Goal: Transaction & Acquisition: Purchase product/service

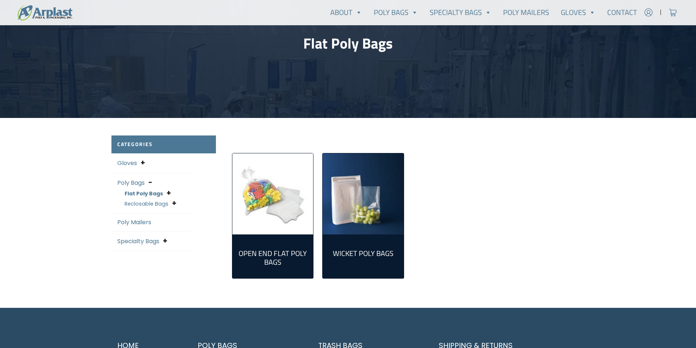
scroll to position [91, 0]
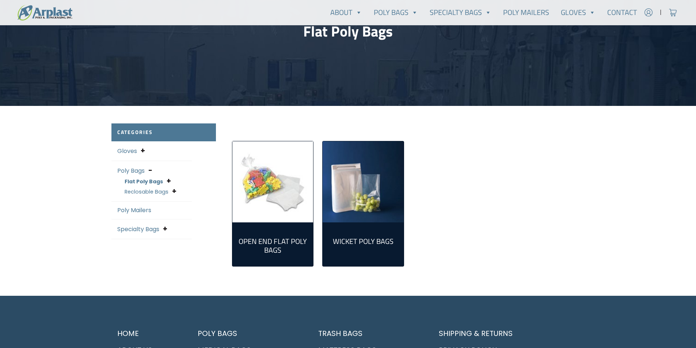
click at [121, 214] on link "Poly Mailers" at bounding box center [134, 210] width 34 height 8
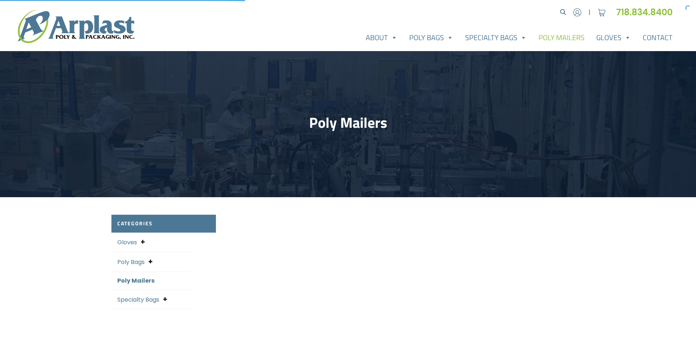
select select "25"
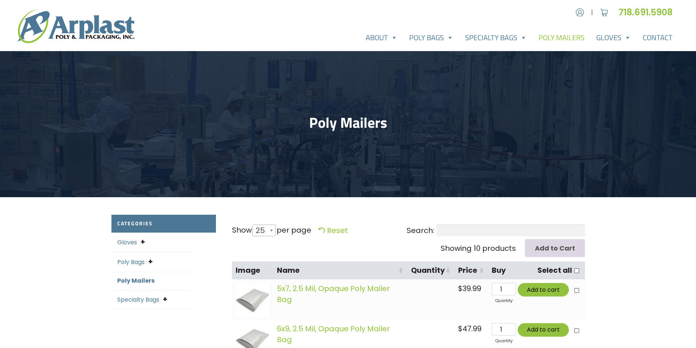
click at [535, 257] on input "Add to Cart" at bounding box center [555, 248] width 60 height 18
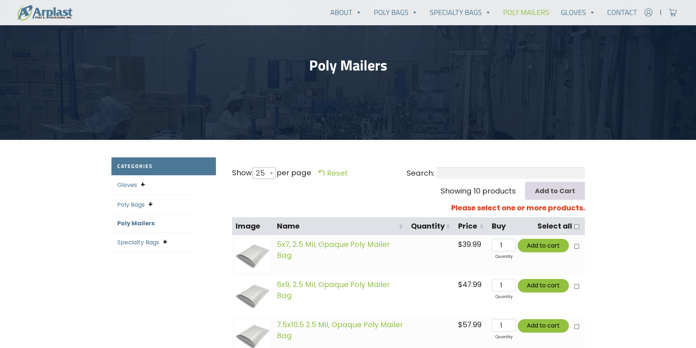
scroll to position [76, 0]
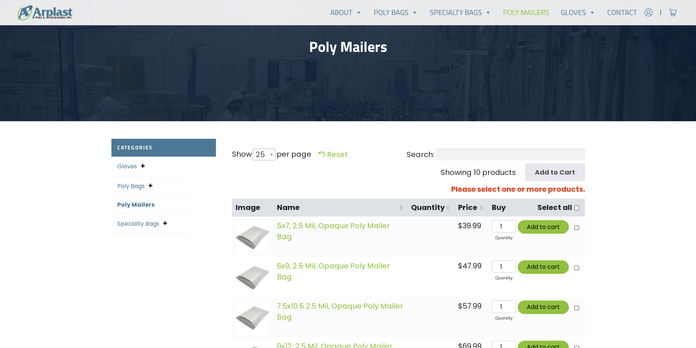
click at [107, 17] on div "About About Arplast Poly & Packaging FAQ Reviews Poly Bags Reclosable Poly Bags…" at bounding box center [348, 12] width 696 height 19
click at [541, 181] on input "Add to Cart" at bounding box center [555, 172] width 60 height 18
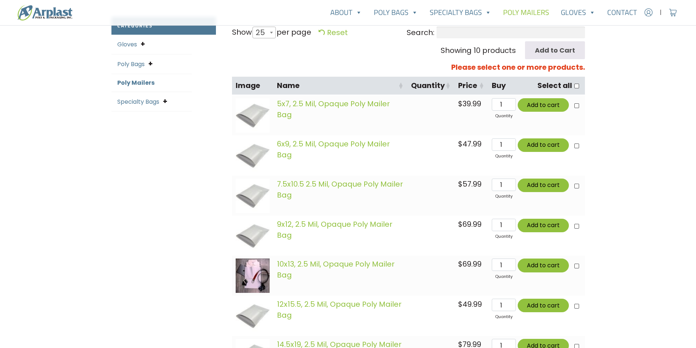
scroll to position [259, 0]
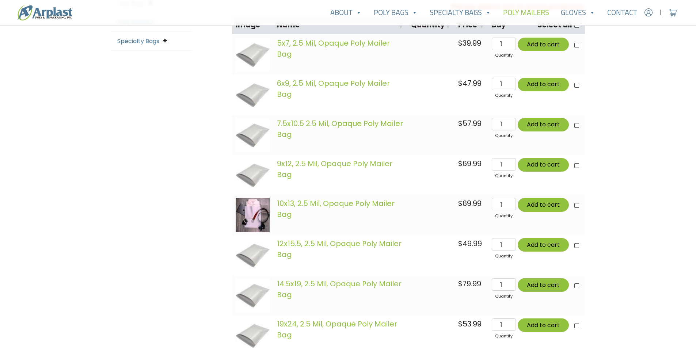
click at [125, 45] on link "Specialty Bags" at bounding box center [138, 41] width 42 height 8
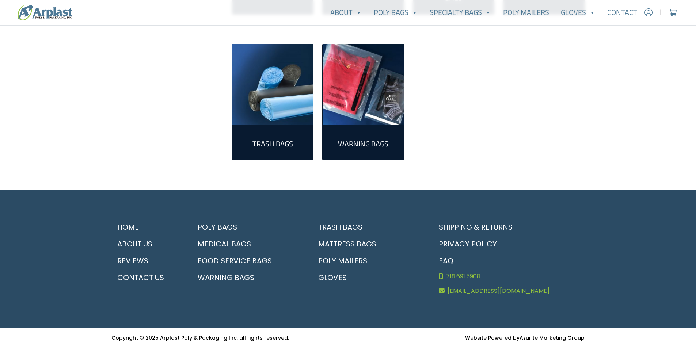
scroll to position [427, 0]
